Goal: Task Accomplishment & Management: Complete application form

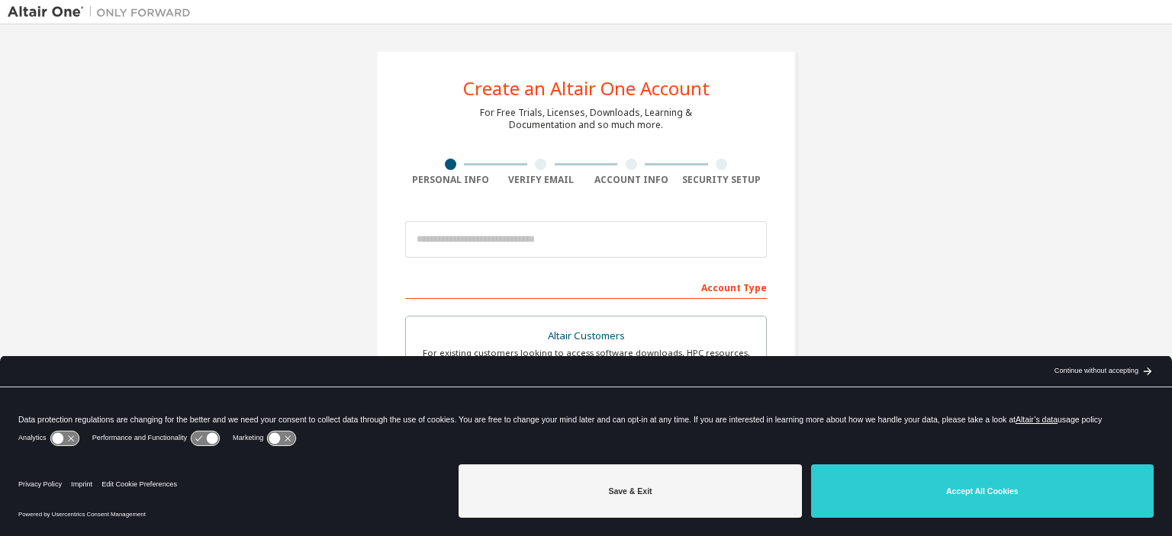
scroll to position [118, 0]
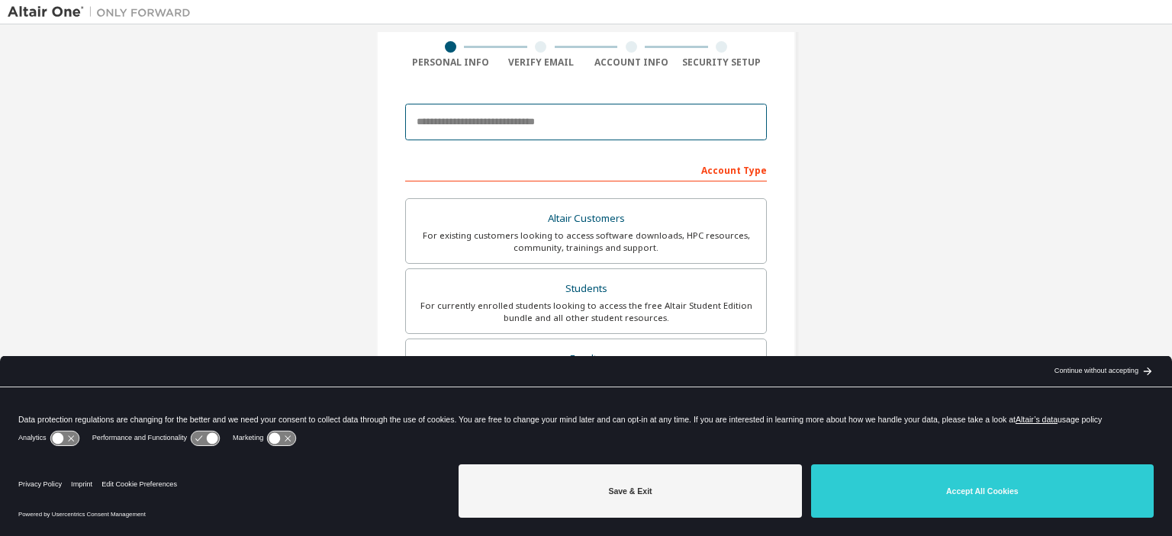
click at [538, 110] on input "email" at bounding box center [586, 122] width 362 height 37
click at [450, 124] on input "**********" at bounding box center [586, 122] width 362 height 37
click at [518, 122] on input "**********" at bounding box center [586, 122] width 362 height 37
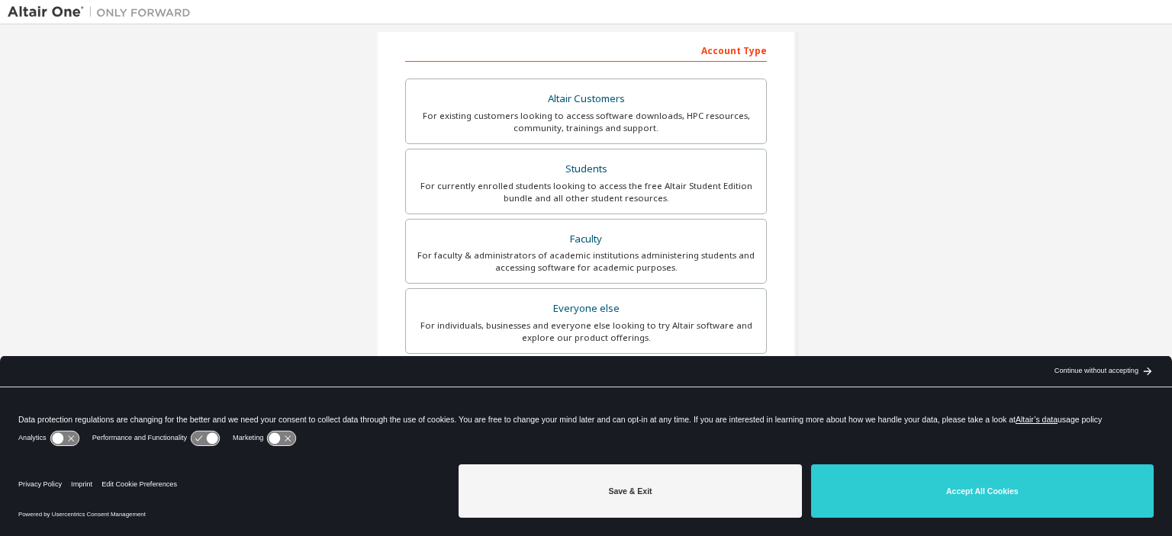
scroll to position [239, 0]
click at [662, 169] on div "Students" at bounding box center [586, 167] width 342 height 21
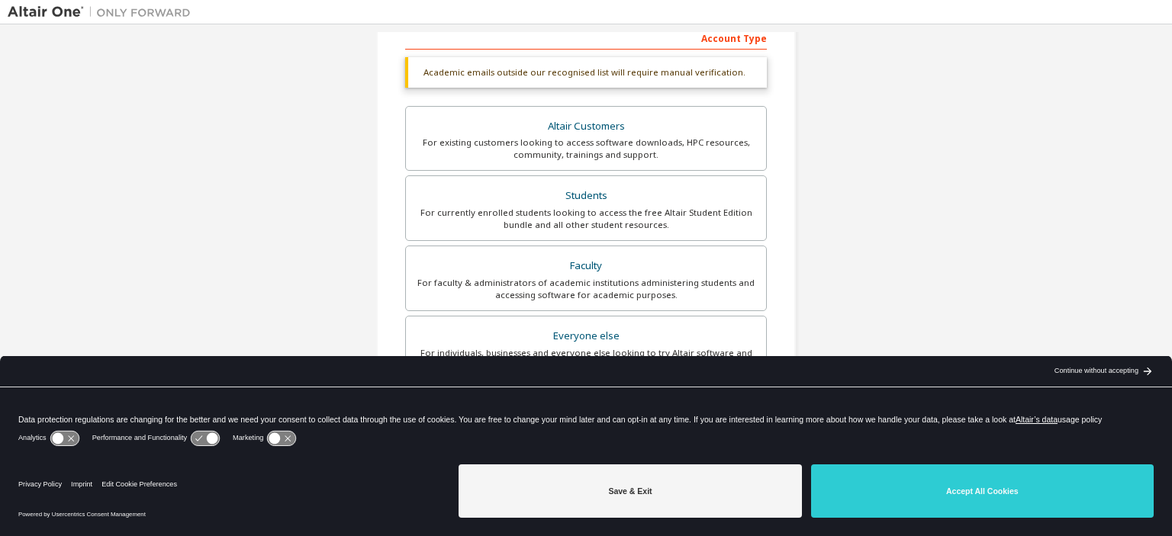
scroll to position [143, 0]
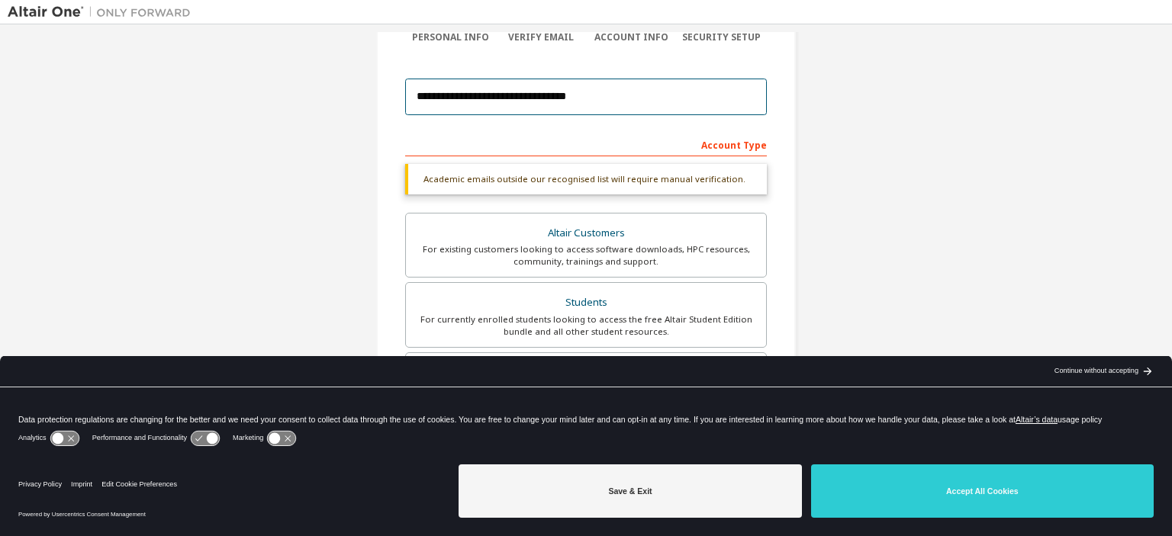
click at [618, 112] on input "**********" at bounding box center [586, 97] width 362 height 37
type input "**********"
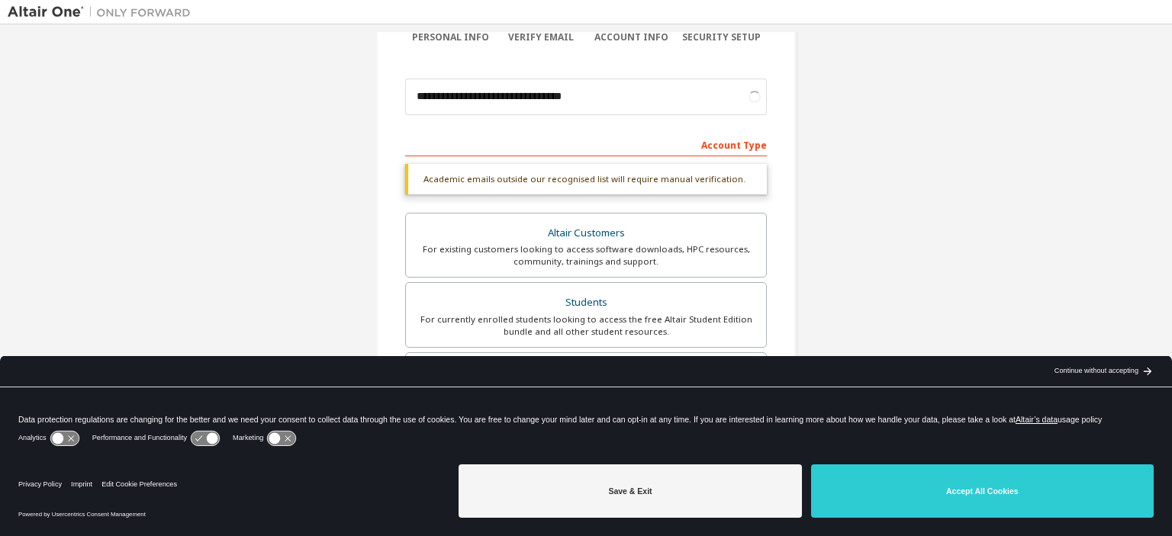
click at [582, 153] on div "Account Type" at bounding box center [586, 144] width 362 height 24
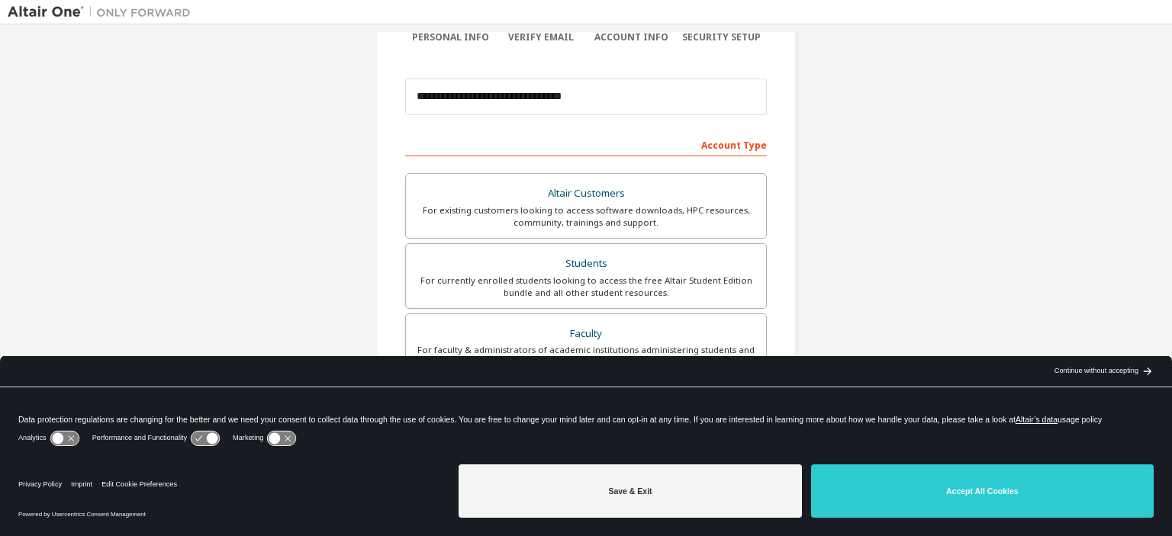
scroll to position [353, 0]
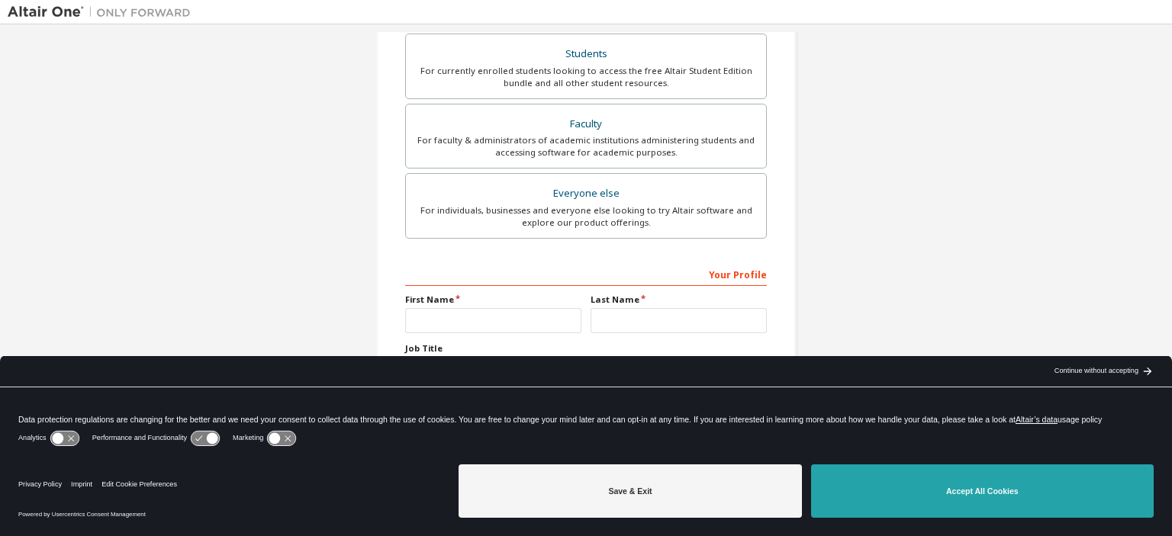
click at [995, 504] on button "Accept All Cookies" at bounding box center [982, 491] width 343 height 53
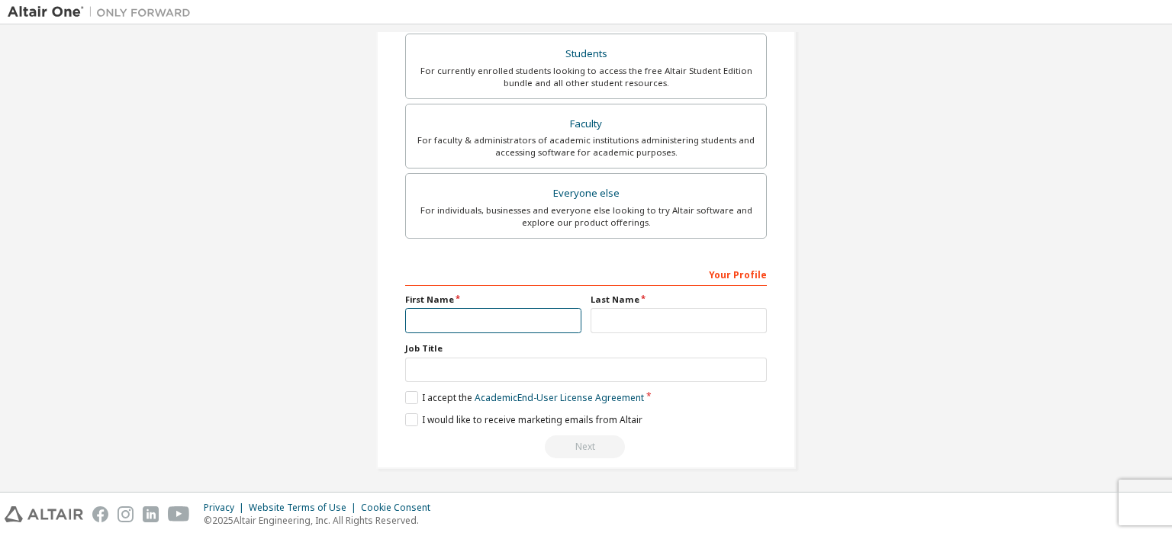
click at [481, 325] on input "text" at bounding box center [493, 320] width 176 height 25
type input "*******"
click at [709, 323] on input "text" at bounding box center [679, 320] width 176 height 25
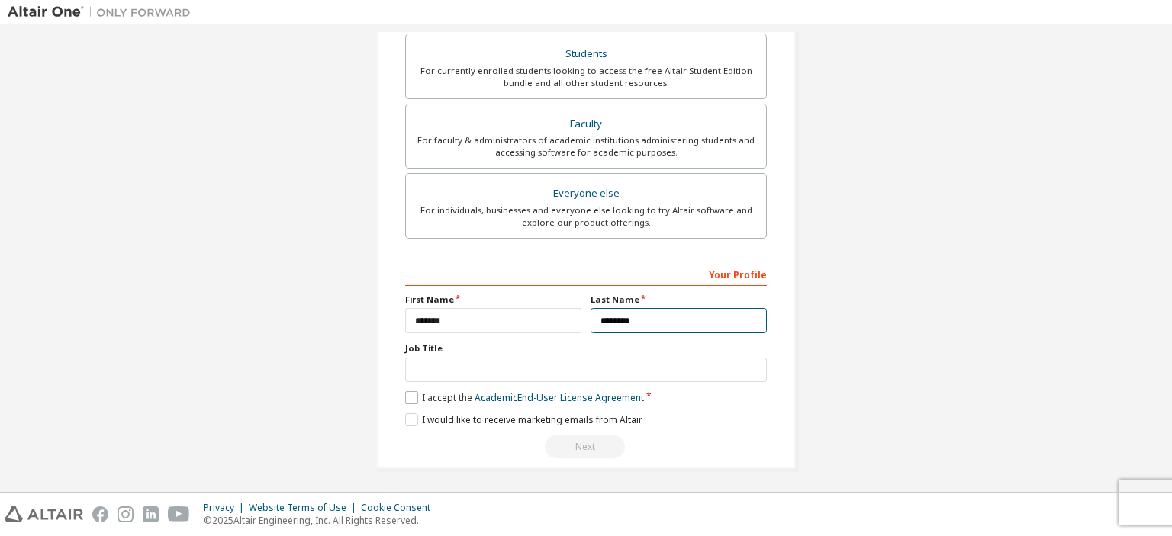
type input "********"
click at [413, 392] on label "I accept the Academic End-User License Agreement" at bounding box center [524, 397] width 239 height 13
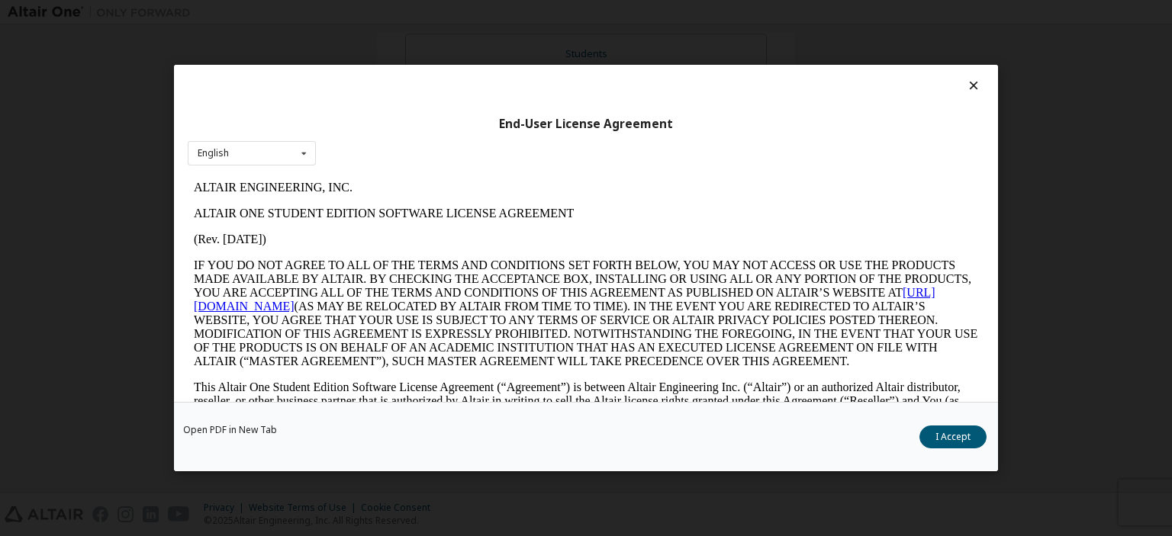
scroll to position [0, 0]
click at [986, 443] on div "Open PDF in New Tab I Accept" at bounding box center [586, 436] width 824 height 69
click at [972, 443] on button "I Accept" at bounding box center [953, 437] width 67 height 23
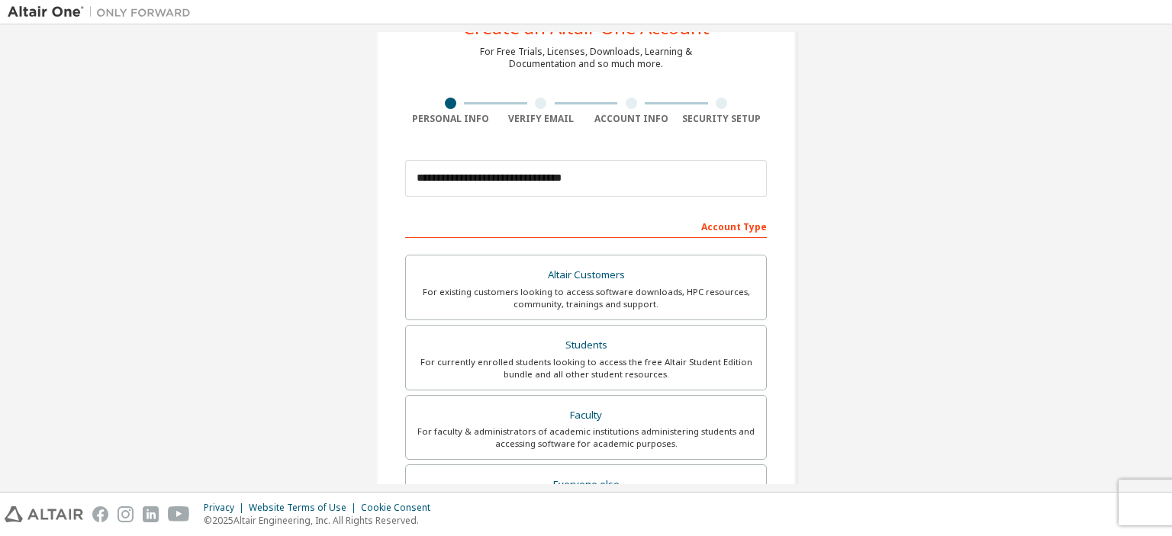
scroll to position [353, 0]
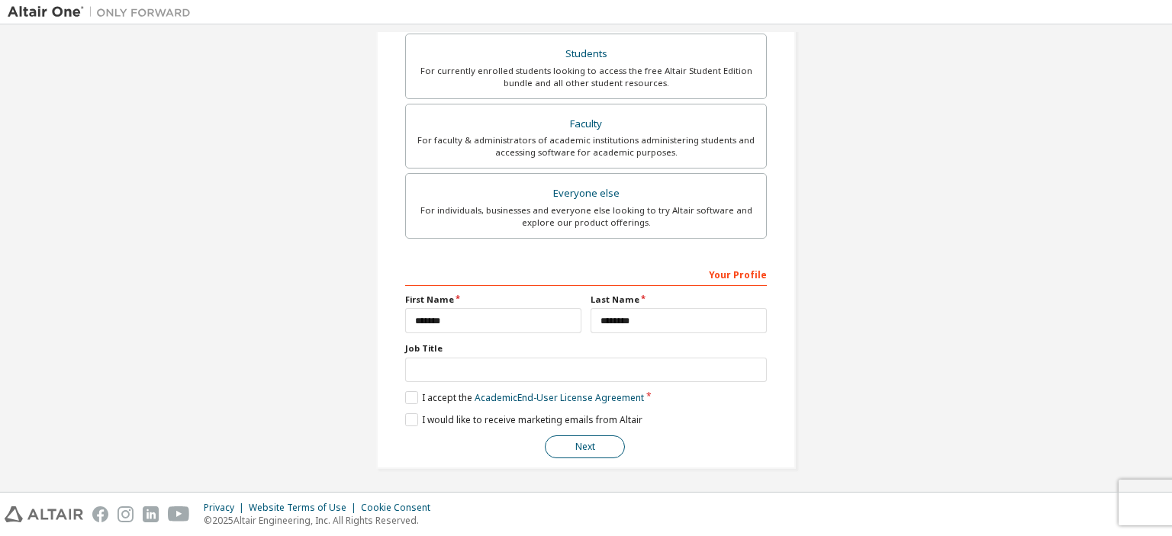
click at [582, 446] on button "Next" at bounding box center [585, 447] width 80 height 23
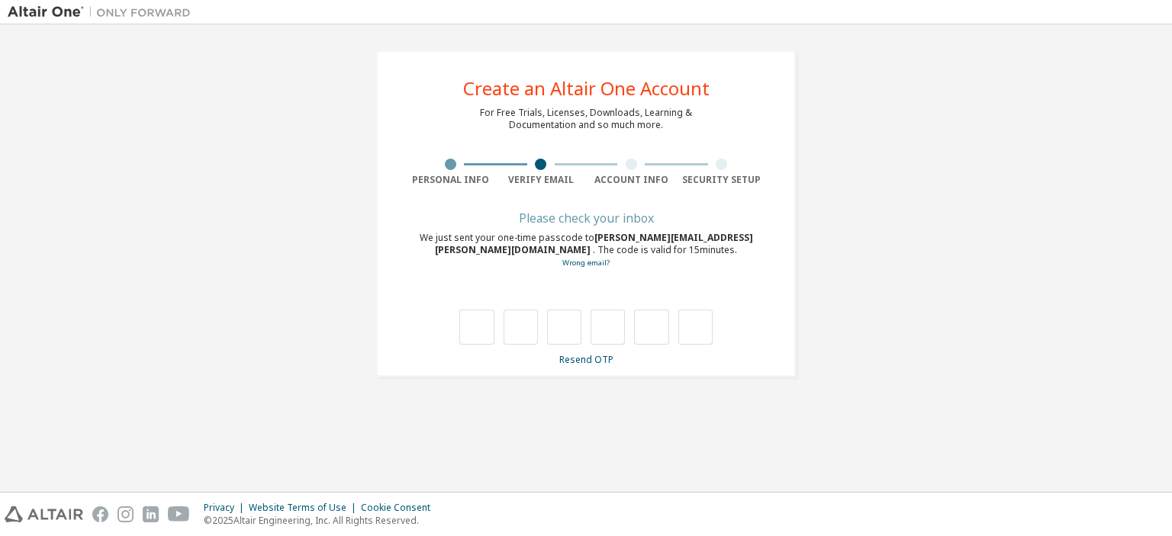
scroll to position [0, 0]
type input "*"
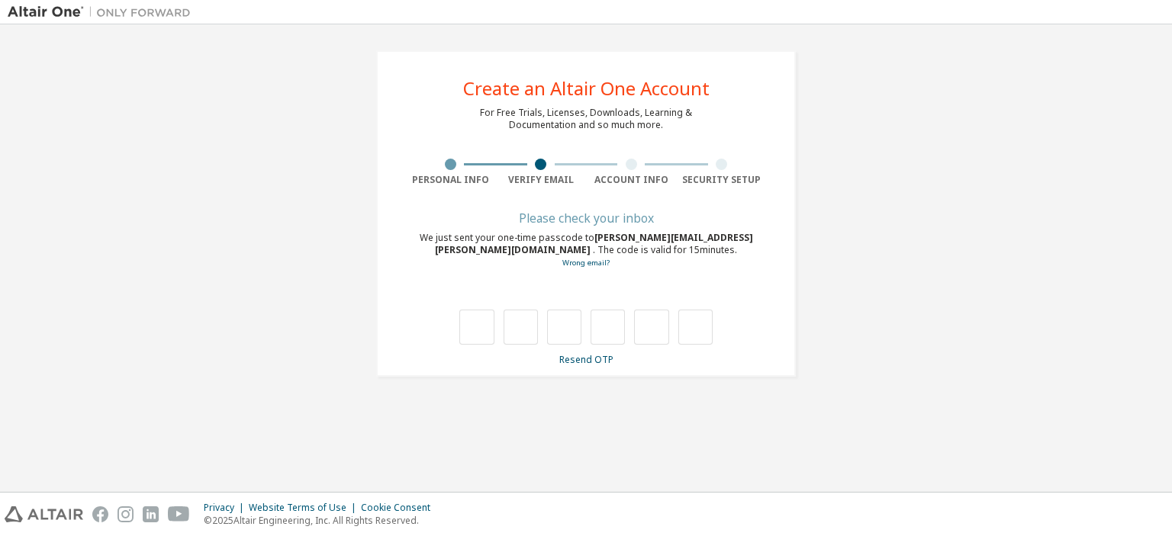
type input "*"
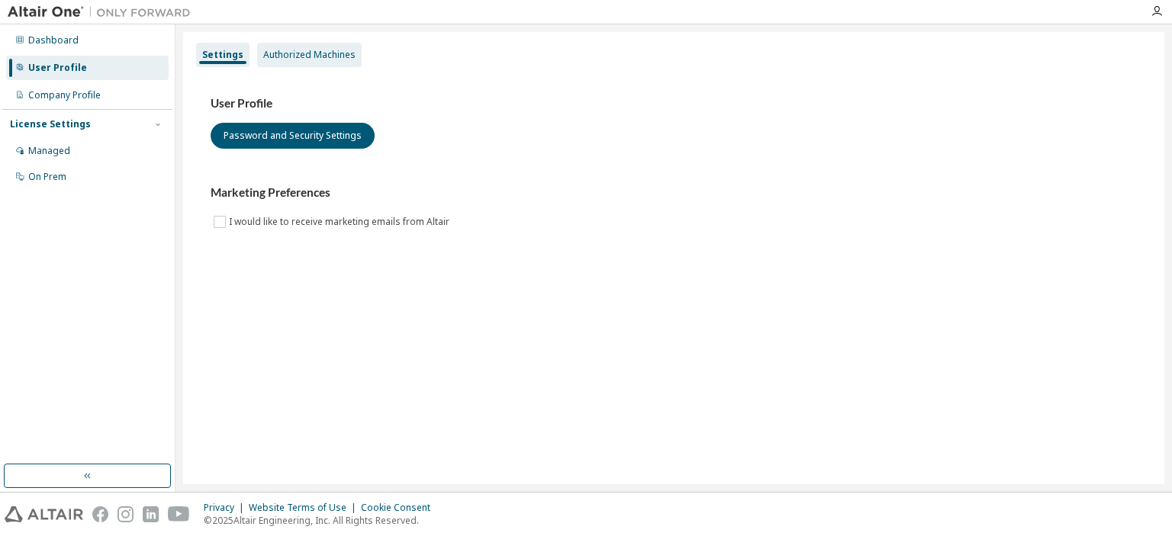
click at [331, 66] on div "Authorized Machines" at bounding box center [309, 55] width 105 height 24
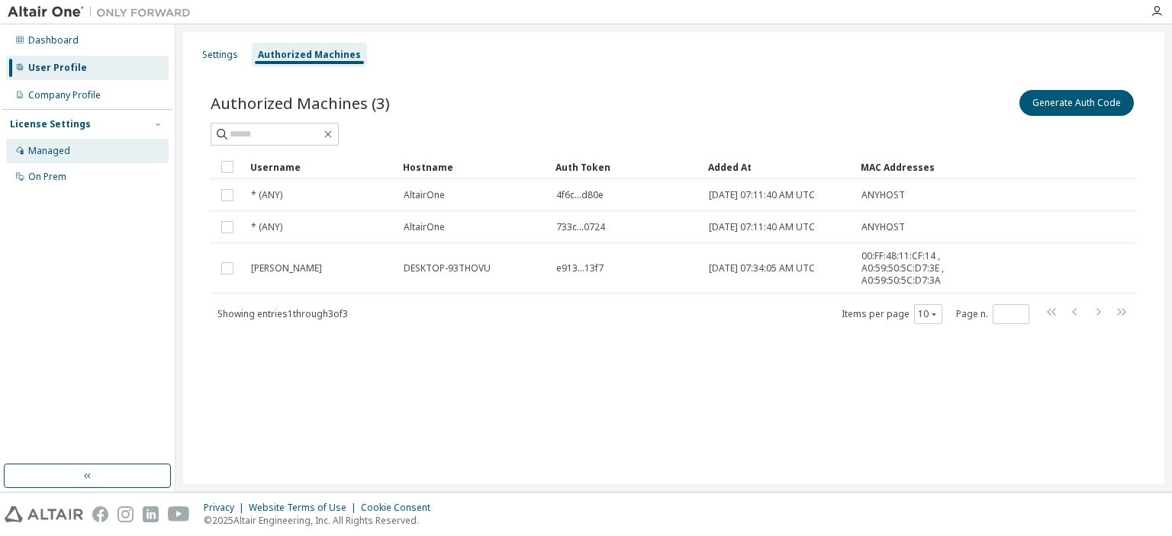
click at [90, 151] on div "Managed" at bounding box center [87, 151] width 163 height 24
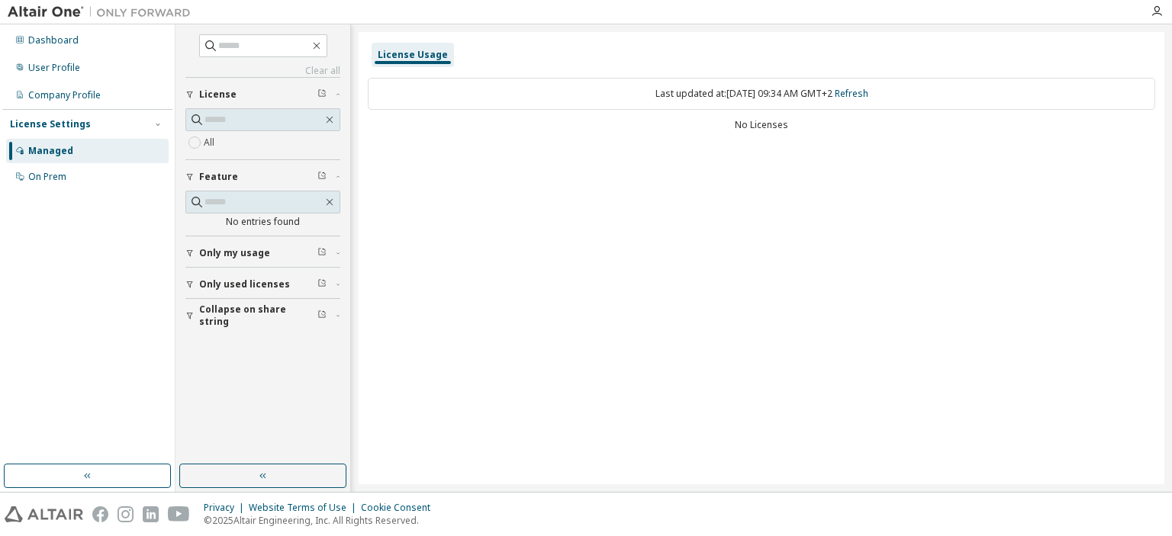
click at [215, 98] on span "License" at bounding box center [217, 95] width 37 height 12
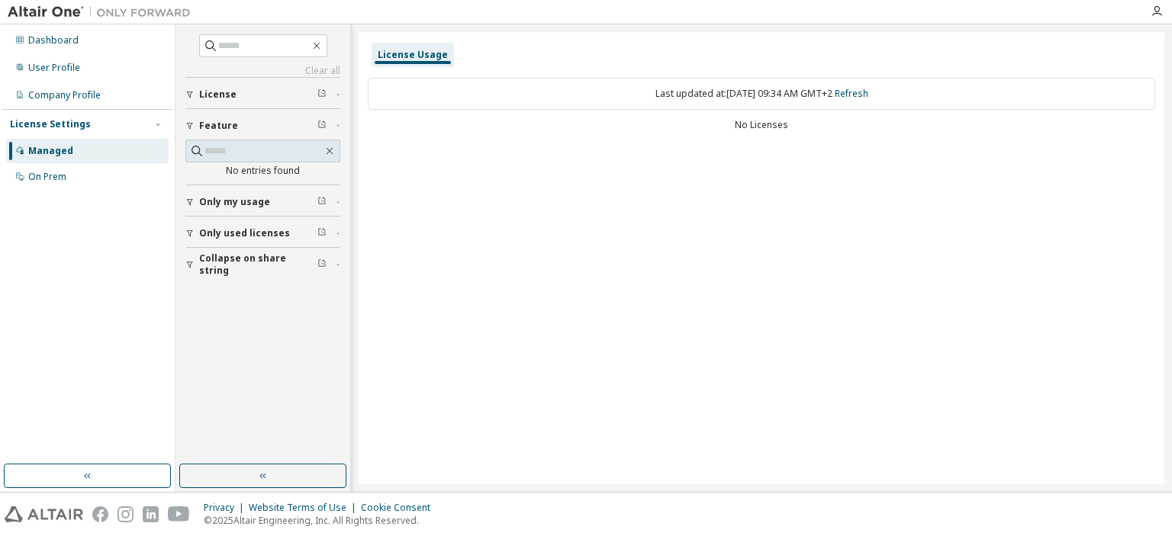
click at [215, 101] on button "License" at bounding box center [262, 95] width 155 height 34
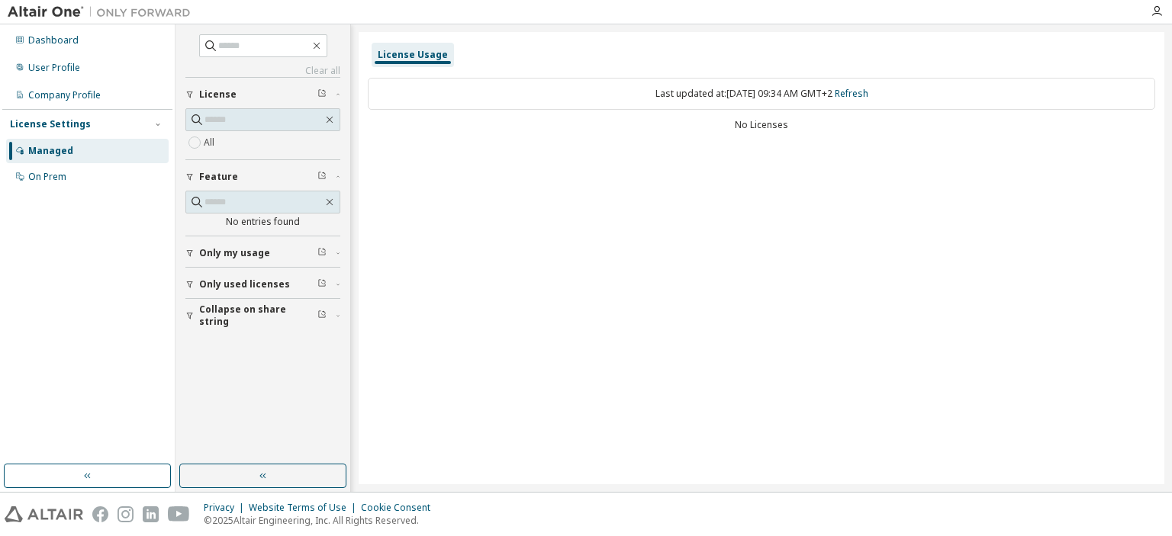
click at [215, 143] on label "All" at bounding box center [211, 143] width 14 height 18
click at [260, 285] on span "Only used licenses" at bounding box center [244, 285] width 91 height 12
click at [259, 285] on span "Only used licenses" at bounding box center [244, 285] width 91 height 12
click at [60, 179] on div "On Prem" at bounding box center [47, 177] width 38 height 12
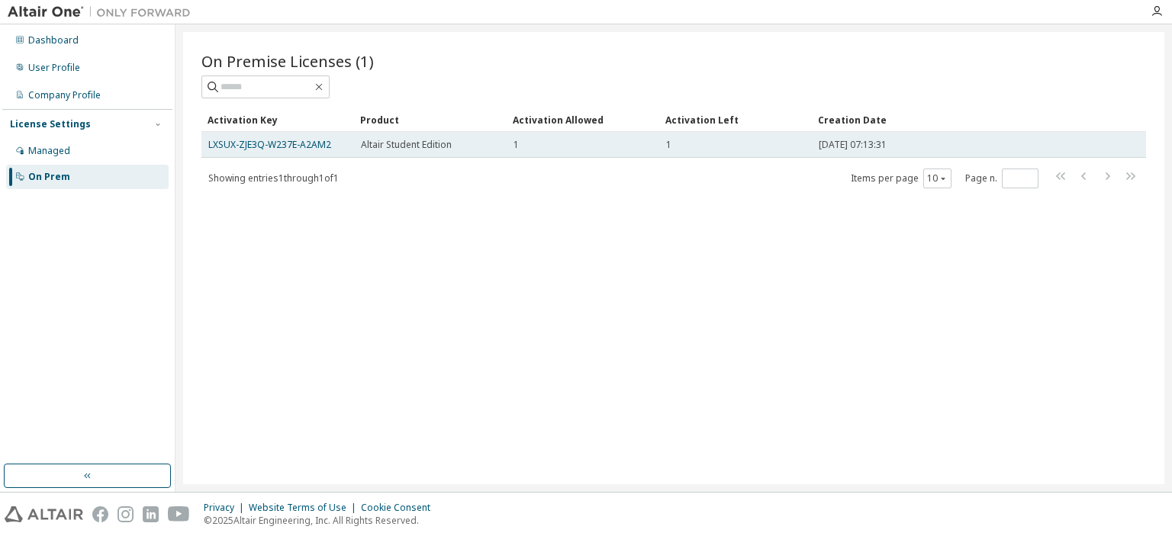
click at [374, 145] on span "Altair Student Edition" at bounding box center [406, 145] width 91 height 12
click at [300, 145] on link "LXSUX-ZJE3Q-W237E-A2AM2" at bounding box center [269, 144] width 123 height 13
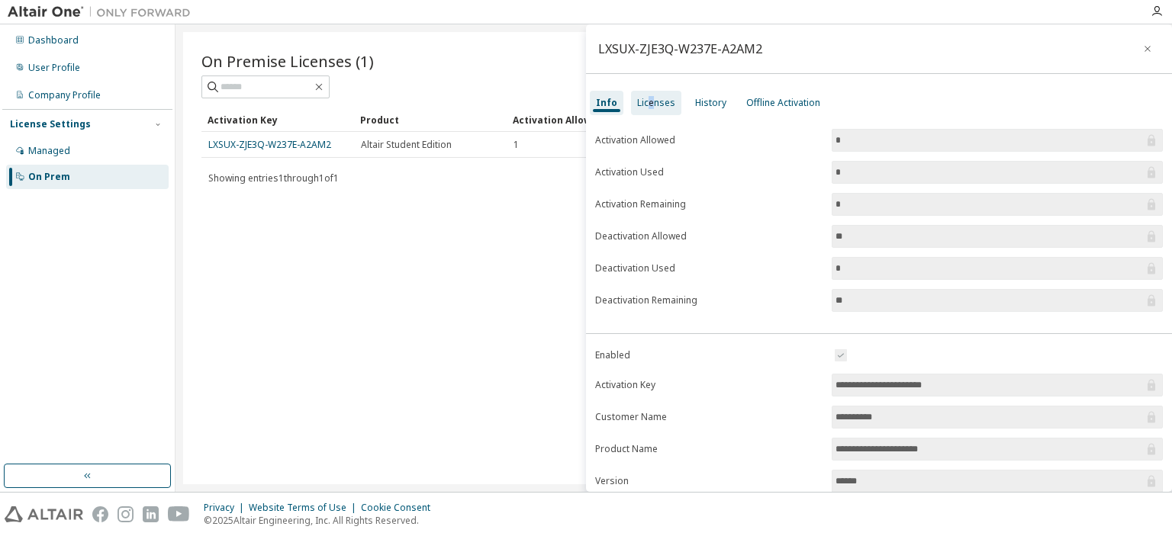
click at [648, 107] on div "Licenses" at bounding box center [656, 103] width 38 height 12
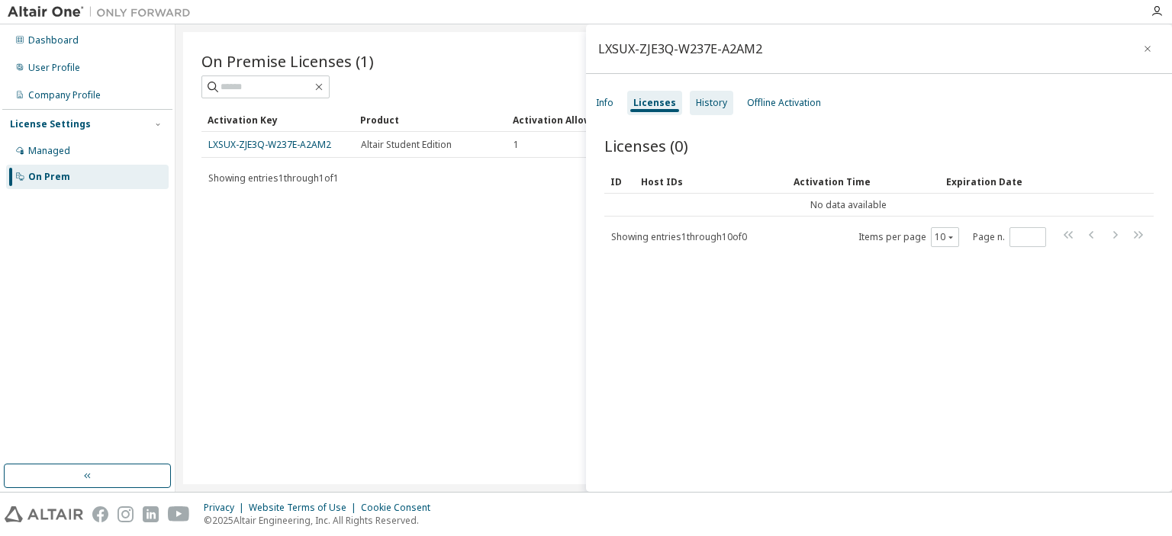
click at [691, 114] on div "History" at bounding box center [711, 103] width 43 height 24
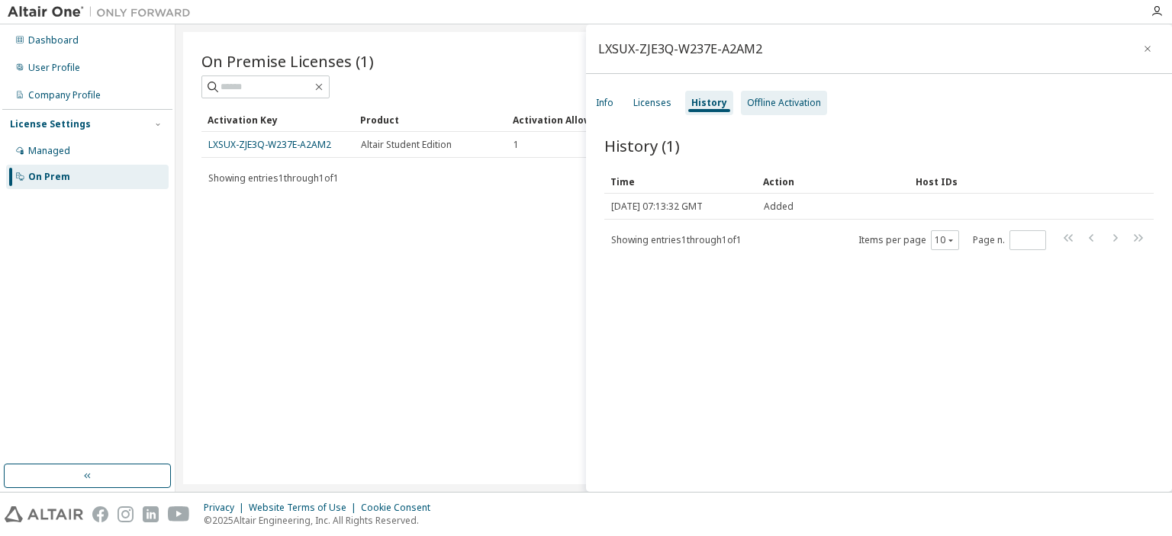
click at [759, 98] on div "Offline Activation" at bounding box center [784, 103] width 74 height 12
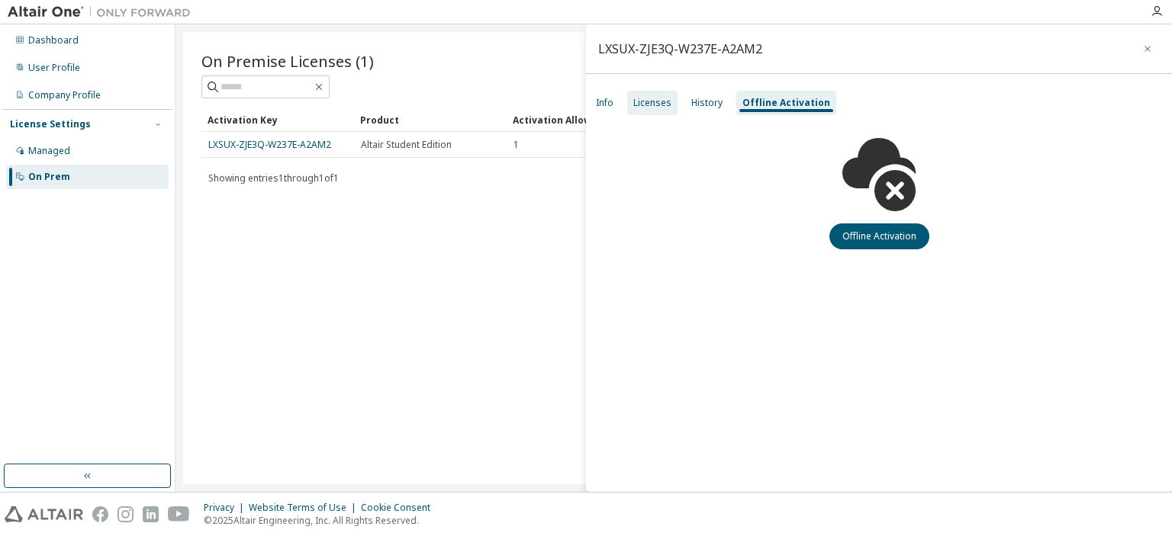
click at [631, 101] on div "Licenses" at bounding box center [652, 103] width 50 height 24
click at [618, 101] on div "Info" at bounding box center [605, 103] width 30 height 24
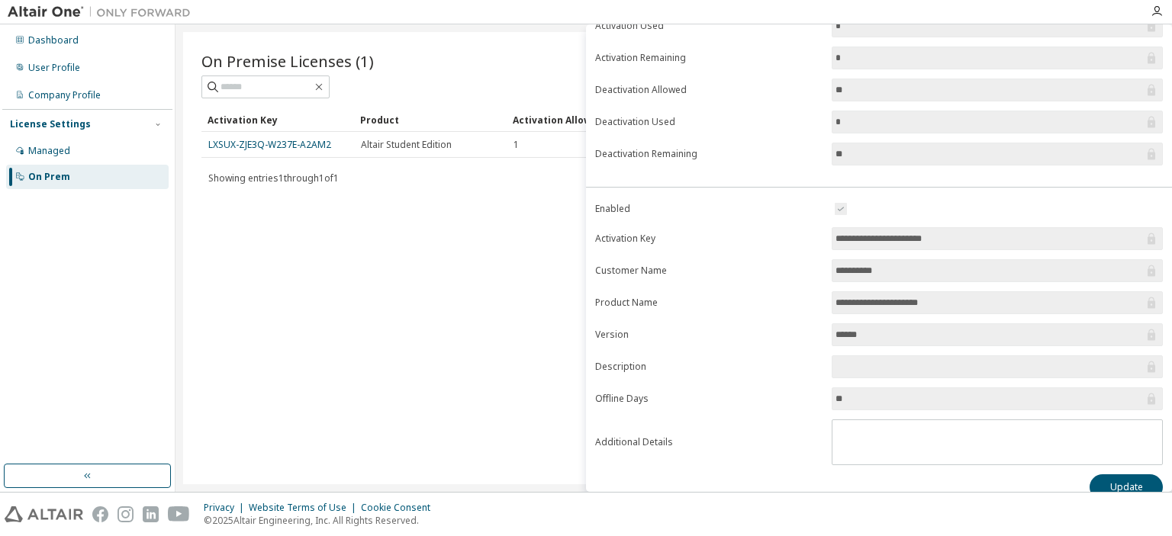
scroll to position [162, 0]
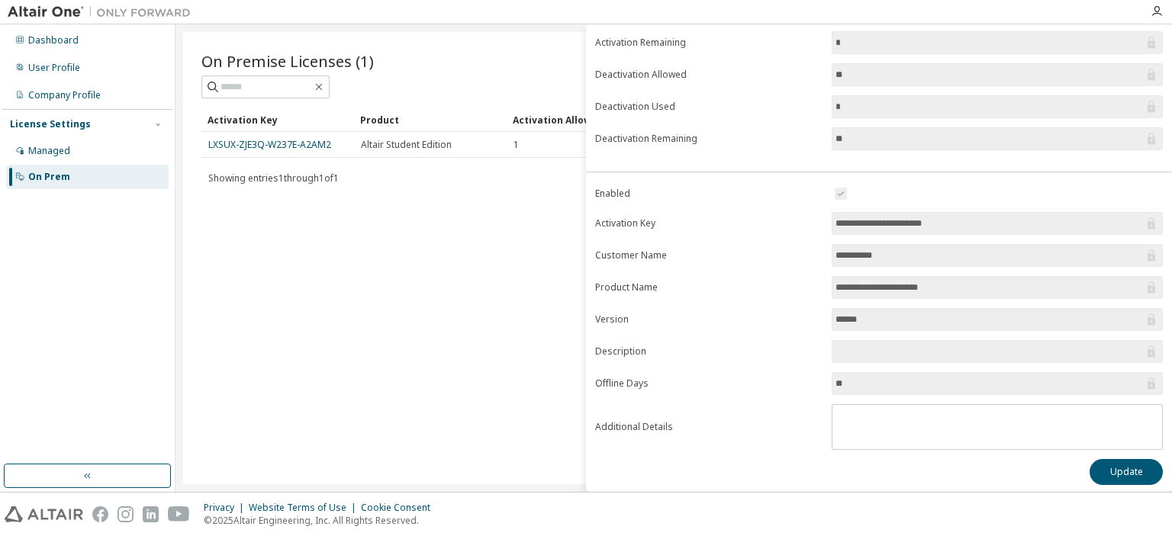
click at [266, 301] on div "On Premise Licenses (1) Clear Load Save Save As Field Operator Value Select fil…" at bounding box center [673, 258] width 981 height 453
click at [333, 282] on div "On Premise Licenses (1) Clear Load Save Save As Field Operator Value Select fil…" at bounding box center [673, 258] width 981 height 453
click at [102, 147] on div "Managed" at bounding box center [87, 151] width 163 height 24
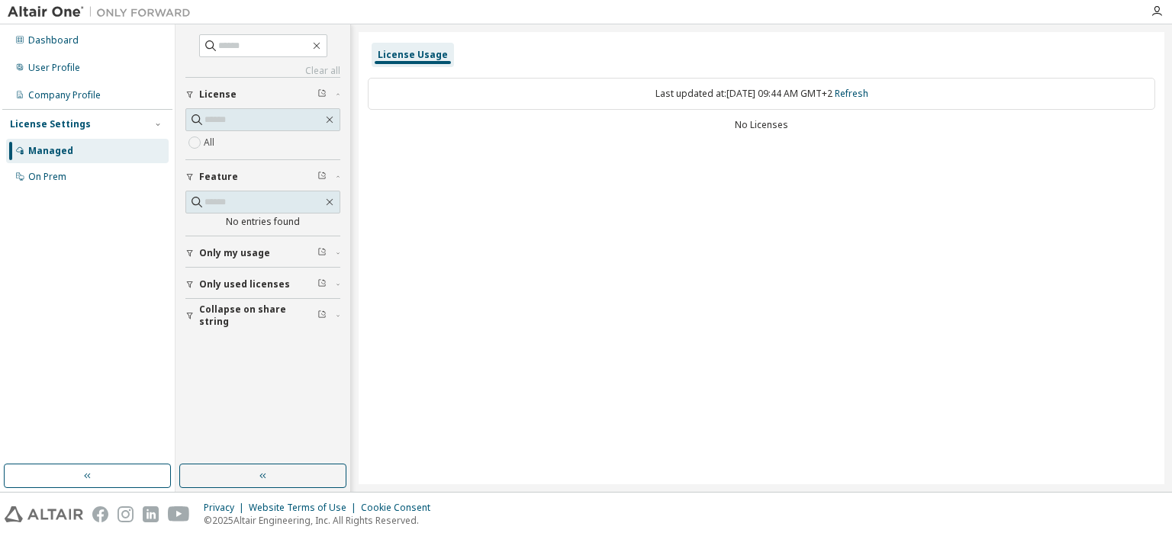
click at [212, 138] on label "All" at bounding box center [211, 143] width 14 height 18
